Goal: Task Accomplishment & Management: Use online tool/utility

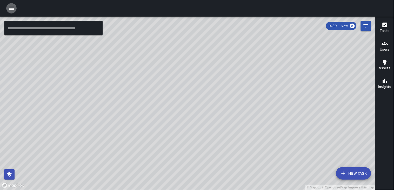
click at [10, 8] on icon "button" at bounding box center [11, 8] width 5 height 3
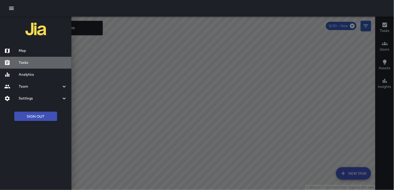
click at [38, 61] on h6 "Tasks" at bounding box center [43, 63] width 49 height 6
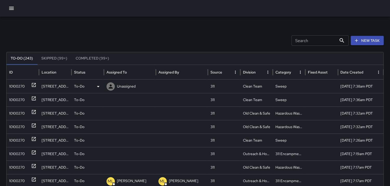
click at [14, 82] on div "10100270" at bounding box center [17, 86] width 16 height 13
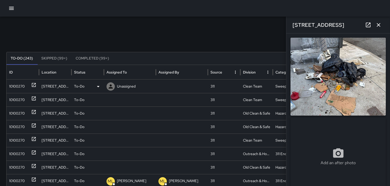
type input "**********"
click at [98, 86] on icon at bounding box center [98, 86] width 3 height 1
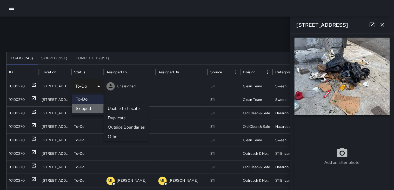
click at [88, 106] on li "Skipped" at bounding box center [88, 108] width 32 height 9
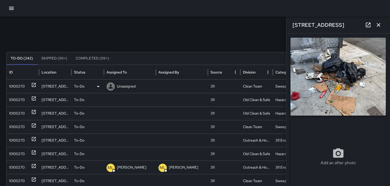
click at [24, 84] on div "10100270" at bounding box center [17, 86] width 16 height 13
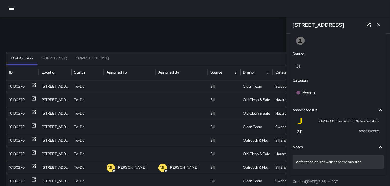
scroll to position [291, 0]
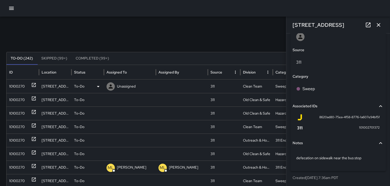
click at [111, 87] on icon at bounding box center [110, 86] width 4 height 4
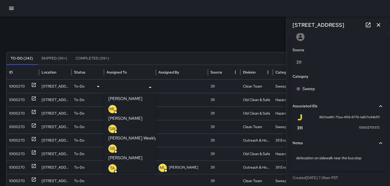
scroll to position [58, 0]
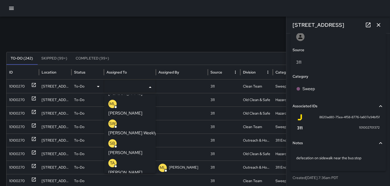
click at [111, 160] on p "TA" at bounding box center [112, 163] width 5 height 6
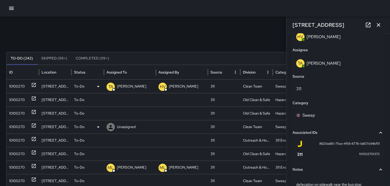
scroll to position [317, 0]
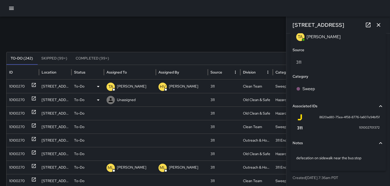
click at [18, 100] on div "10100270" at bounding box center [17, 99] width 16 height 13
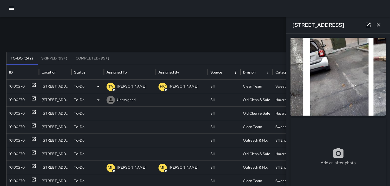
type input "**********"
click at [109, 100] on icon at bounding box center [110, 100] width 6 height 6
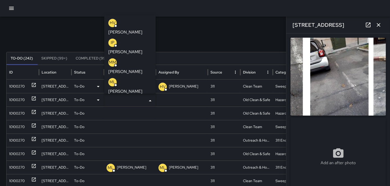
click at [111, 59] on p "MM" at bounding box center [112, 62] width 7 height 6
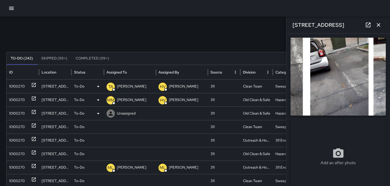
click at [17, 111] on div "10100270" at bounding box center [17, 113] width 16 height 13
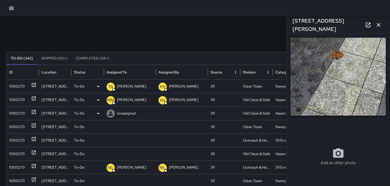
type input "**********"
click at [112, 112] on icon at bounding box center [110, 113] width 6 height 6
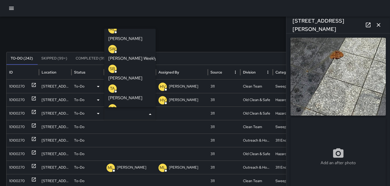
scroll to position [86, 0]
click at [113, 105] on p "EU" at bounding box center [112, 108] width 5 height 6
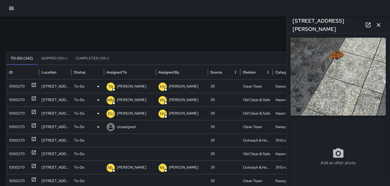
click at [20, 124] on div "10100270" at bounding box center [17, 126] width 16 height 13
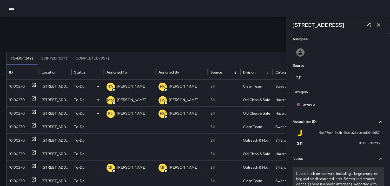
scroll to position [288, 0]
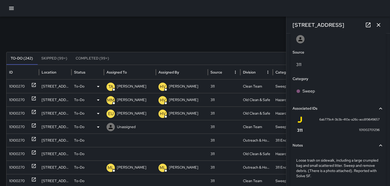
click at [110, 126] on icon at bounding box center [110, 127] width 4 height 4
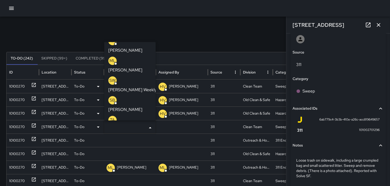
scroll to position [58, 0]
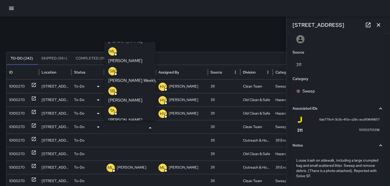
click at [112, 107] on p "TA" at bounding box center [112, 110] width 5 height 6
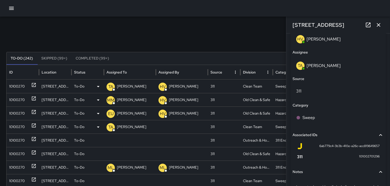
scroll to position [315, 0]
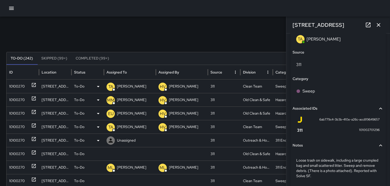
click at [15, 136] on div "10100270" at bounding box center [17, 140] width 16 height 13
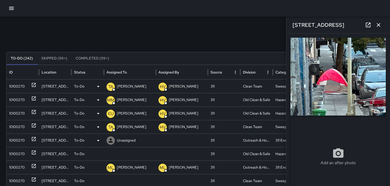
click at [109, 138] on icon at bounding box center [110, 140] width 6 height 6
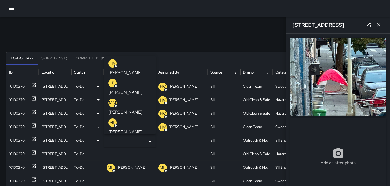
click at [112, 119] on p "ML" at bounding box center [112, 122] width 6 height 6
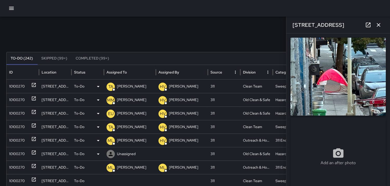
click at [16, 152] on div "10100270" at bounding box center [17, 153] width 16 height 13
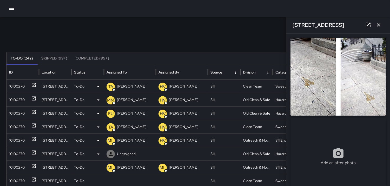
type input "**********"
click at [110, 154] on icon at bounding box center [110, 154] width 6 height 6
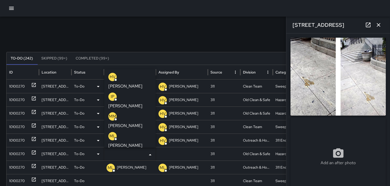
click at [113, 113] on p "MM" at bounding box center [112, 116] width 7 height 6
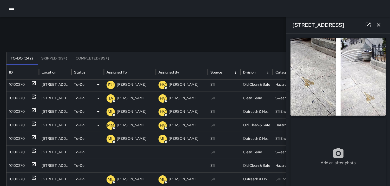
scroll to position [54, 0]
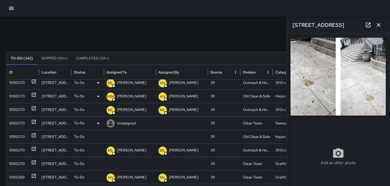
click at [15, 121] on div "10100270" at bounding box center [17, 123] width 16 height 13
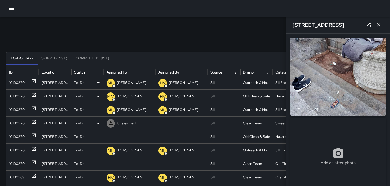
click at [108, 121] on icon at bounding box center [110, 123] width 6 height 6
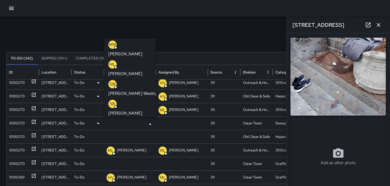
scroll to position [0, 0]
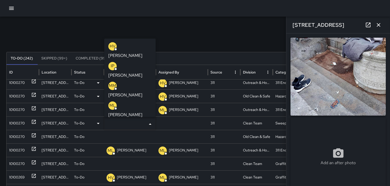
click at [113, 83] on p "MM" at bounding box center [112, 86] width 7 height 6
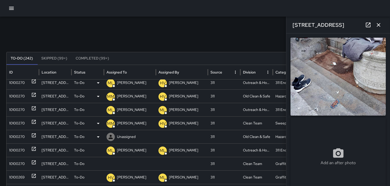
click at [17, 137] on div "10100270" at bounding box center [17, 136] width 16 height 13
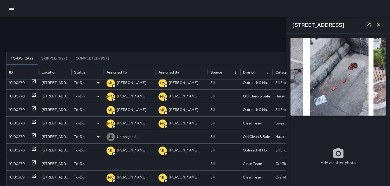
type input "**********"
click at [108, 136] on icon at bounding box center [110, 137] width 6 height 6
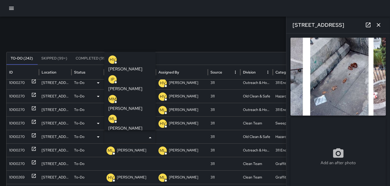
click at [113, 96] on p "MM" at bounding box center [112, 99] width 7 height 6
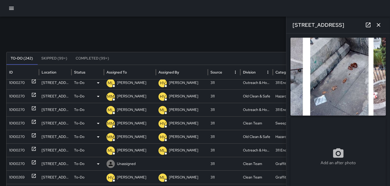
click at [17, 162] on div "10100270" at bounding box center [17, 163] width 16 height 13
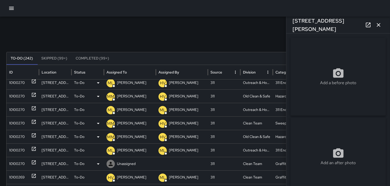
type input "**********"
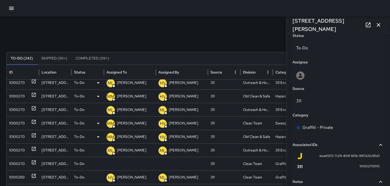
scroll to position [296, 0]
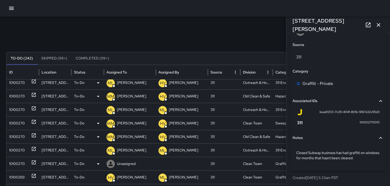
click at [112, 162] on icon at bounding box center [110, 164] width 6 height 6
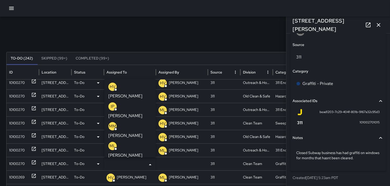
click at [111, 84] on p "HV" at bounding box center [113, 87] width 6 height 6
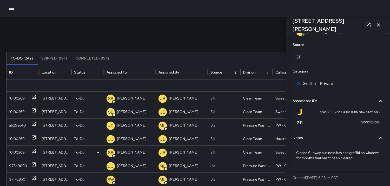
scroll to position [188, 0]
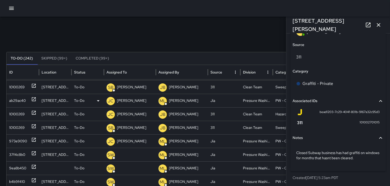
click at [16, 99] on div "ab29ac40" at bounding box center [17, 100] width 17 height 13
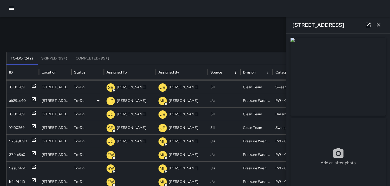
click at [113, 101] on p "JC" at bounding box center [111, 101] width 6 height 6
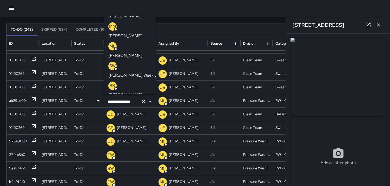
scroll to position [8, 0]
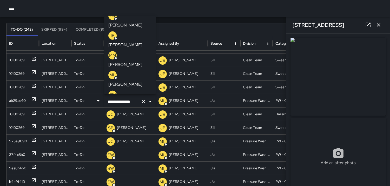
click at [112, 91] on p "SW" at bounding box center [112, 94] width 6 height 6
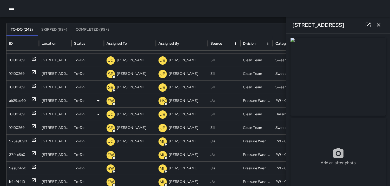
click at [109, 112] on p "JC" at bounding box center [111, 114] width 6 height 6
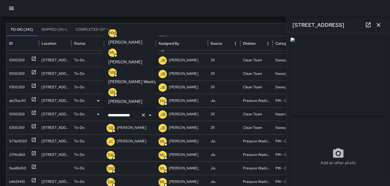
scroll to position [35, 0]
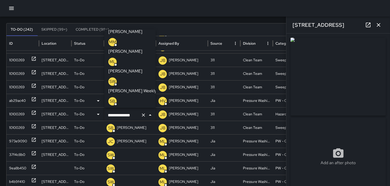
click at [112, 78] on p "SW" at bounding box center [112, 81] width 6 height 6
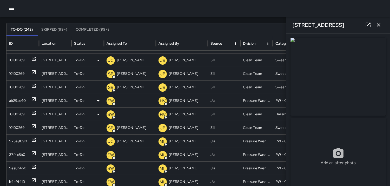
click at [19, 59] on div "10100269" at bounding box center [17, 59] width 16 height 13
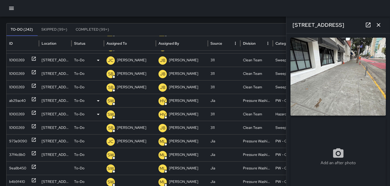
click at [110, 60] on p "JC" at bounding box center [111, 60] width 6 height 6
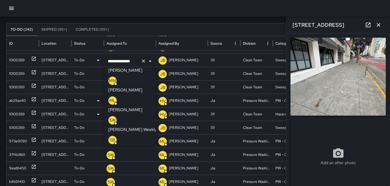
click at [112, 117] on p "SW" at bounding box center [112, 120] width 6 height 6
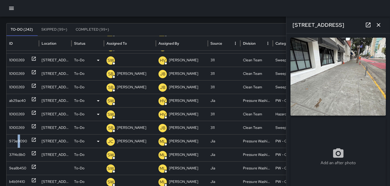
click at [20, 141] on div "973e9090" at bounding box center [18, 140] width 18 height 13
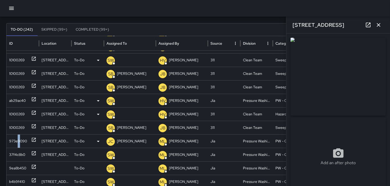
type input "**********"
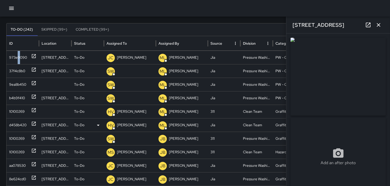
scroll to position [242, 0]
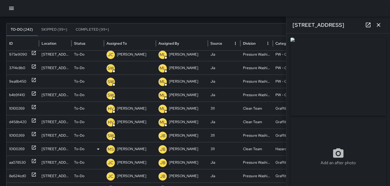
click at [16, 146] on div "10100269" at bounding box center [17, 148] width 16 height 13
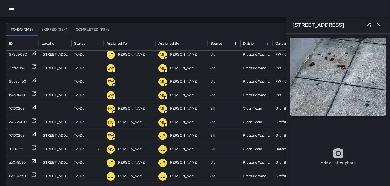
type input "**********"
click at [111, 147] on p "MS" at bounding box center [110, 149] width 6 height 6
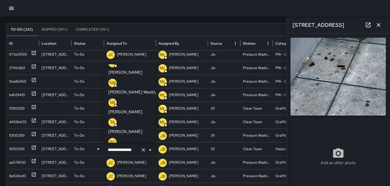
scroll to position [39, 0]
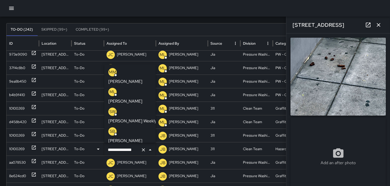
click at [112, 128] on p "SB" at bounding box center [112, 131] width 5 height 6
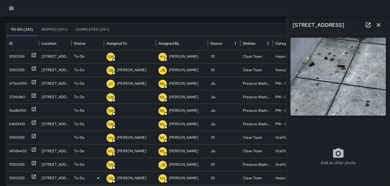
scroll to position [215, 0]
click at [13, 135] on div "10100269" at bounding box center [17, 137] width 16 height 13
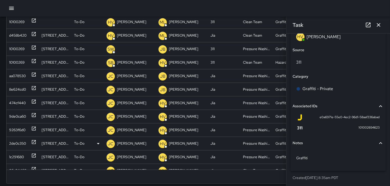
scroll to position [242, 0]
click at [12, 73] on div "aa078530" at bounding box center [17, 75] width 17 height 13
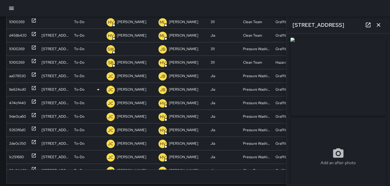
click at [14, 86] on div "8e624cd0" at bounding box center [17, 89] width 17 height 13
click at [17, 100] on div "474cf440" at bounding box center [17, 102] width 17 height 13
click at [378, 28] on icon "button" at bounding box center [378, 25] width 6 height 6
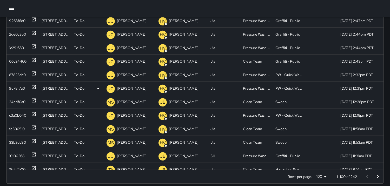
scroll to position [0, 0]
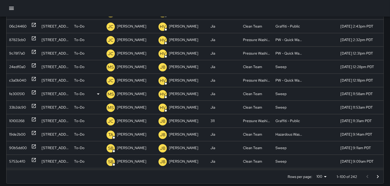
click at [14, 93] on div "fe300510" at bounding box center [17, 93] width 16 height 13
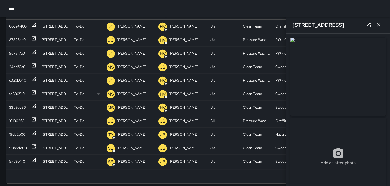
click at [110, 93] on p "MS" at bounding box center [110, 94] width 6 height 6
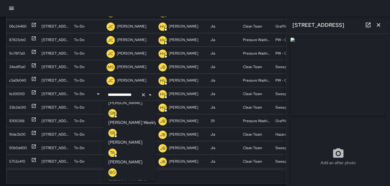
scroll to position [65, 0]
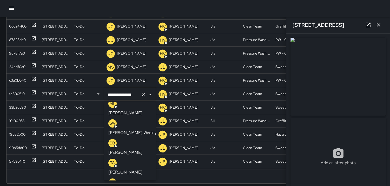
click at [113, 140] on p "SB" at bounding box center [112, 143] width 5 height 6
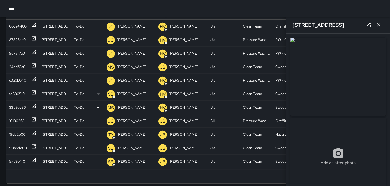
click at [15, 103] on div "33b2dc90" at bounding box center [17, 107] width 17 height 13
type input "**********"
click at [111, 107] on p "MS" at bounding box center [110, 108] width 6 height 6
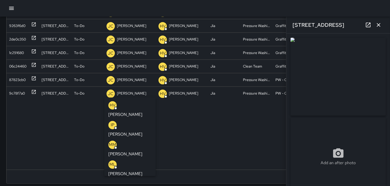
scroll to position [297, 0]
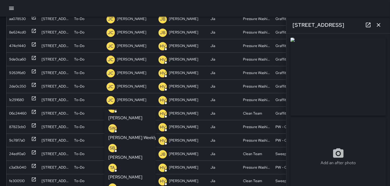
click at [111, 145] on p "SB" at bounding box center [112, 148] width 5 height 6
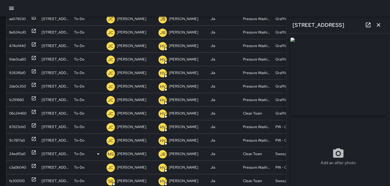
click at [17, 151] on div "24edf0a0" at bounding box center [17, 153] width 16 height 13
click at [108, 152] on p "MS" at bounding box center [110, 154] width 6 height 6
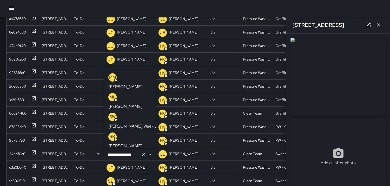
click at [111, 133] on p "SB" at bounding box center [112, 136] width 5 height 6
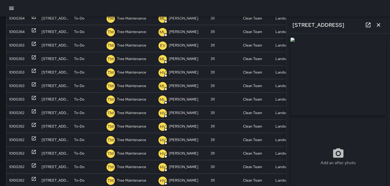
click at [379, 27] on icon "button" at bounding box center [378, 25] width 6 height 6
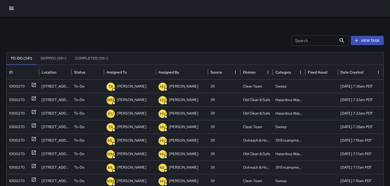
click at [11, 9] on icon "button" at bounding box center [11, 8] width 6 height 6
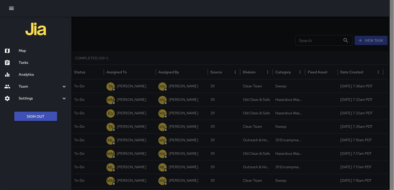
click at [24, 51] on h6 "Map" at bounding box center [43, 51] width 49 height 6
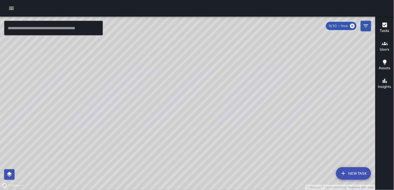
drag, startPoint x: 209, startPoint y: 134, endPoint x: 255, endPoint y: 38, distance: 106.4
click at [261, 37] on div "© Mapbox © OpenStreetMap Improve this map" at bounding box center [187, 104] width 375 height 174
drag, startPoint x: 221, startPoint y: 71, endPoint x: 108, endPoint y: 189, distance: 163.3
click at [107, 189] on div "© Mapbox © OpenStreetMap Improve this map" at bounding box center [187, 104] width 375 height 174
drag, startPoint x: 193, startPoint y: 120, endPoint x: 236, endPoint y: 82, distance: 57.2
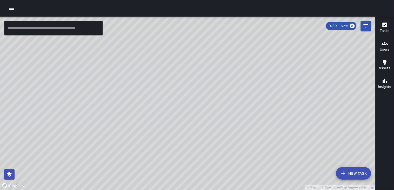
click at [236, 82] on div "© Mapbox © OpenStreetMap Improve this map" at bounding box center [187, 104] width 375 height 174
